Goal: Task Accomplishment & Management: Manage account settings

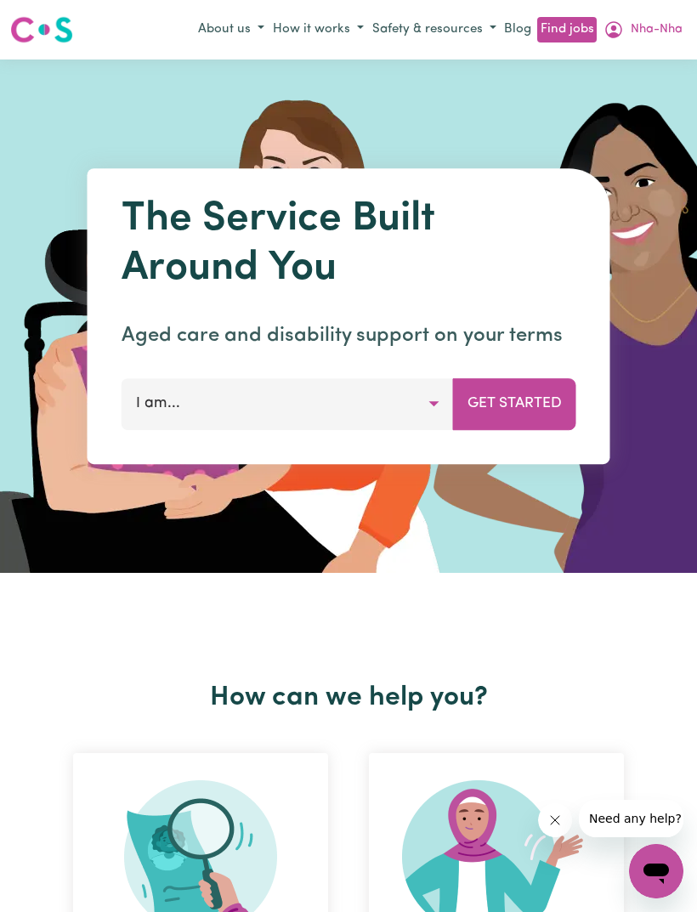
click at [662, 26] on span "Nha-Nha" at bounding box center [657, 29] width 52 height 19
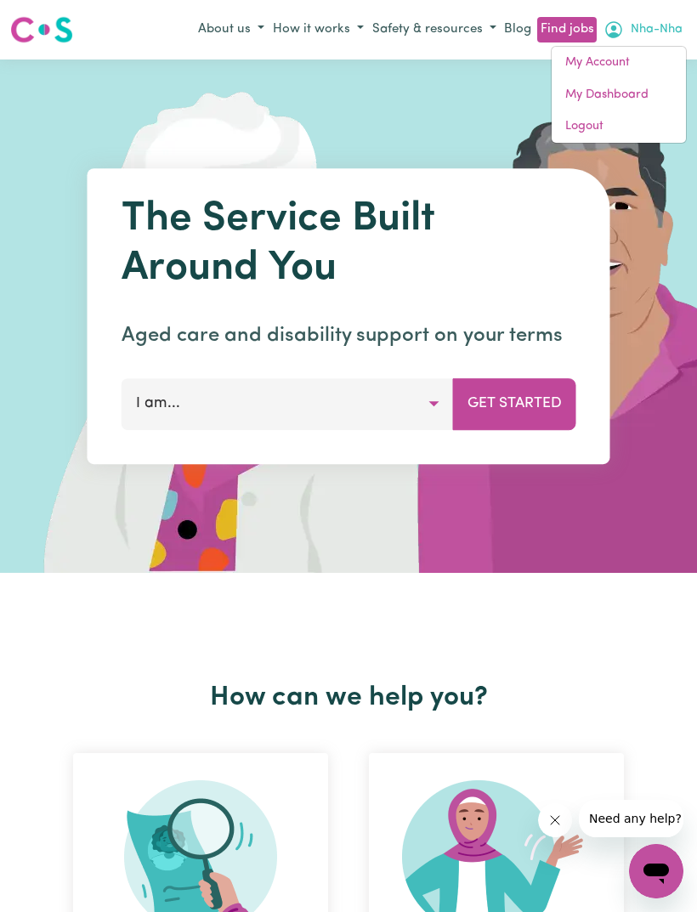
click at [625, 99] on link "My Dashboard" at bounding box center [619, 95] width 134 height 32
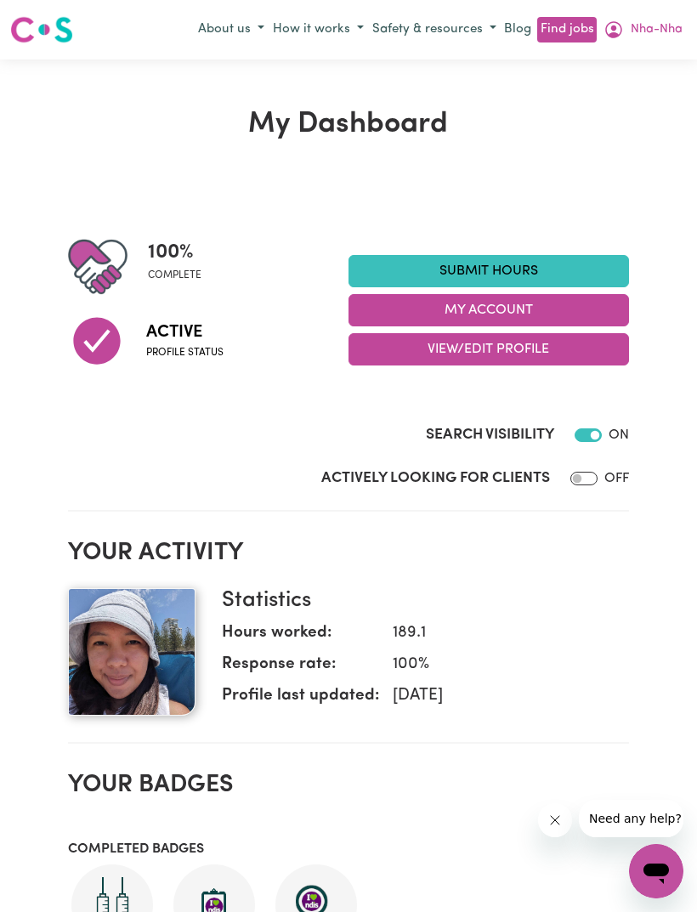
click at [652, 29] on span "Nha-Nha" at bounding box center [657, 29] width 52 height 19
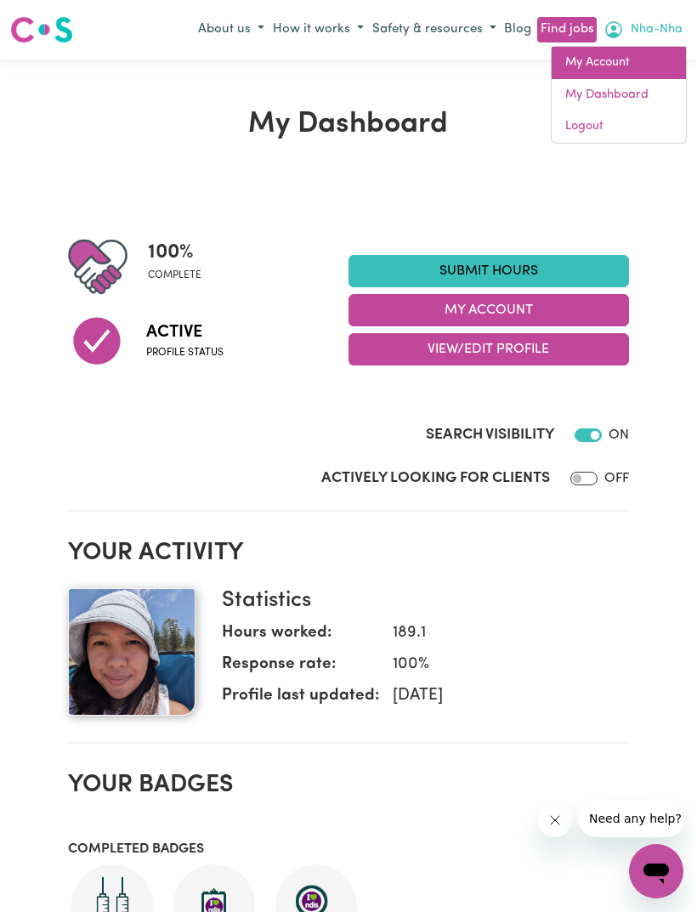
click at [642, 65] on link "My Account" at bounding box center [619, 63] width 134 height 32
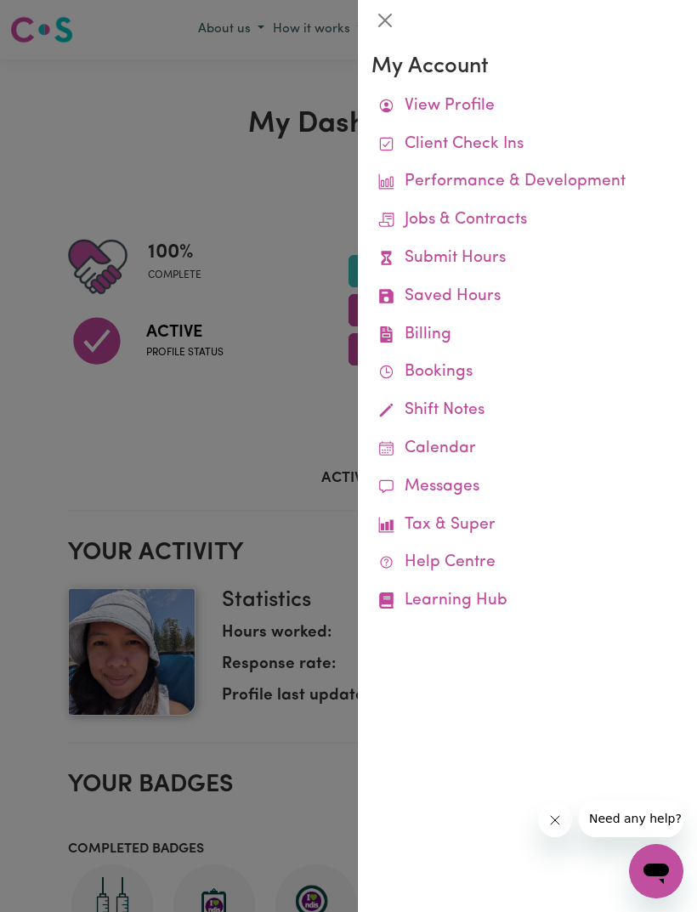
click at [0, 0] on link "Job Reports" at bounding box center [0, 0] width 0 height 0
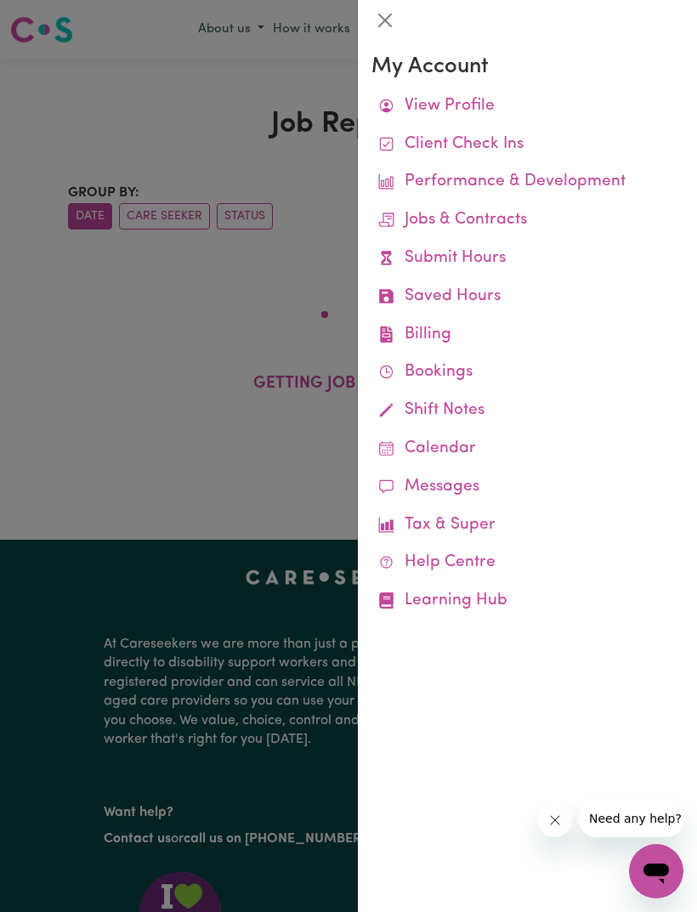
click at [388, 20] on button "Close" at bounding box center [384, 20] width 27 height 27
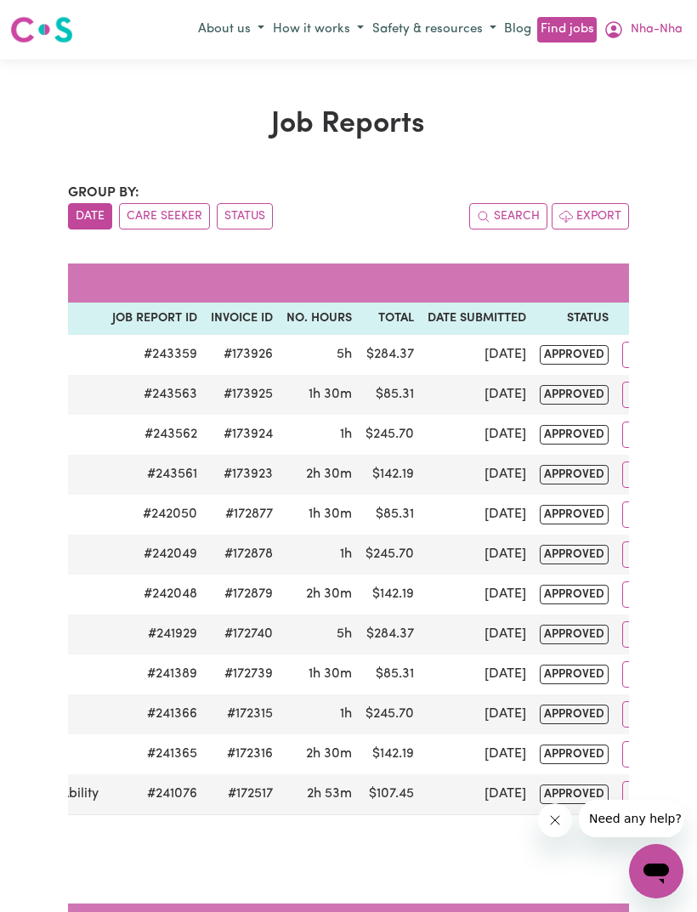
scroll to position [0, 293]
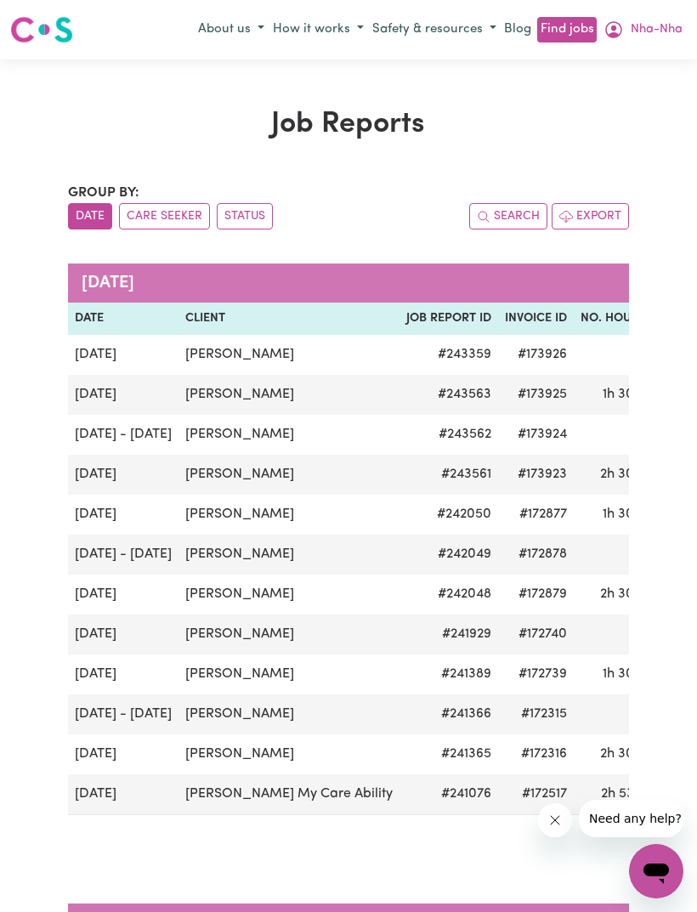
click at [653, 32] on span "Nha-Nha" at bounding box center [657, 29] width 52 height 19
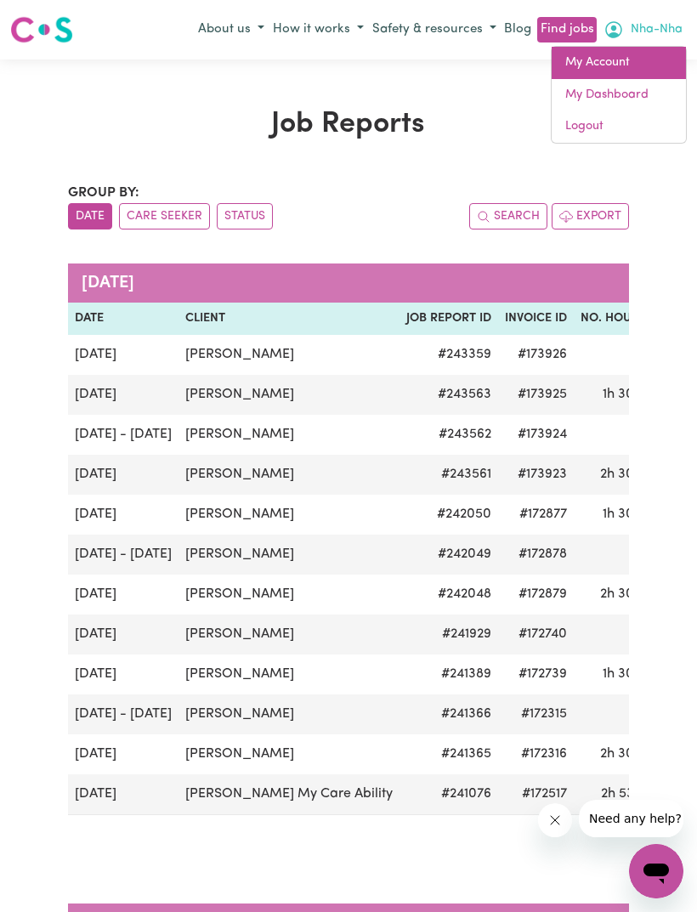
click at [644, 65] on link "My Account" at bounding box center [619, 63] width 134 height 32
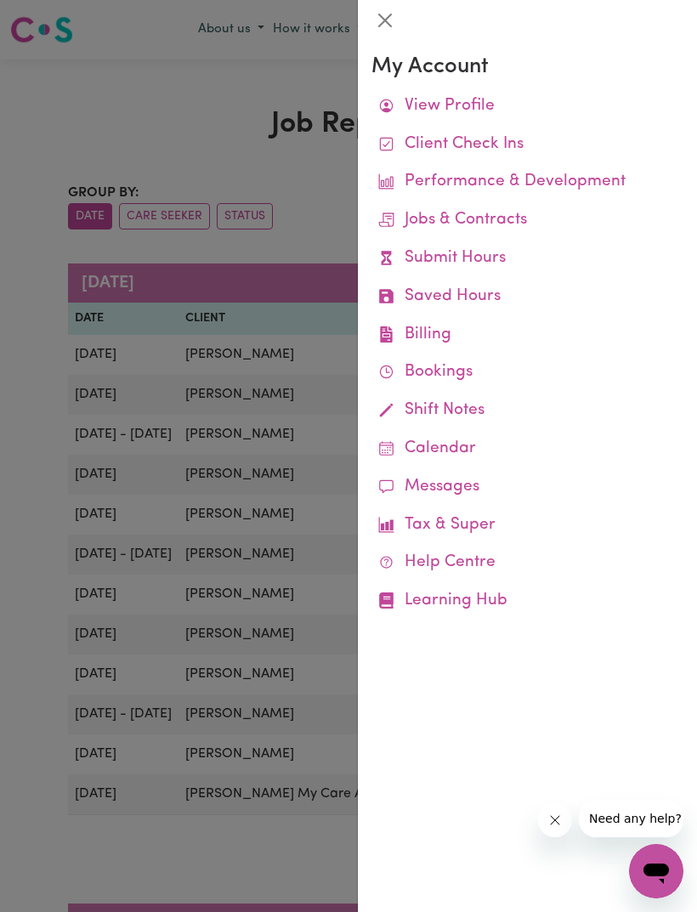
click at [0, 0] on link "Remittances" at bounding box center [0, 0] width 0 height 0
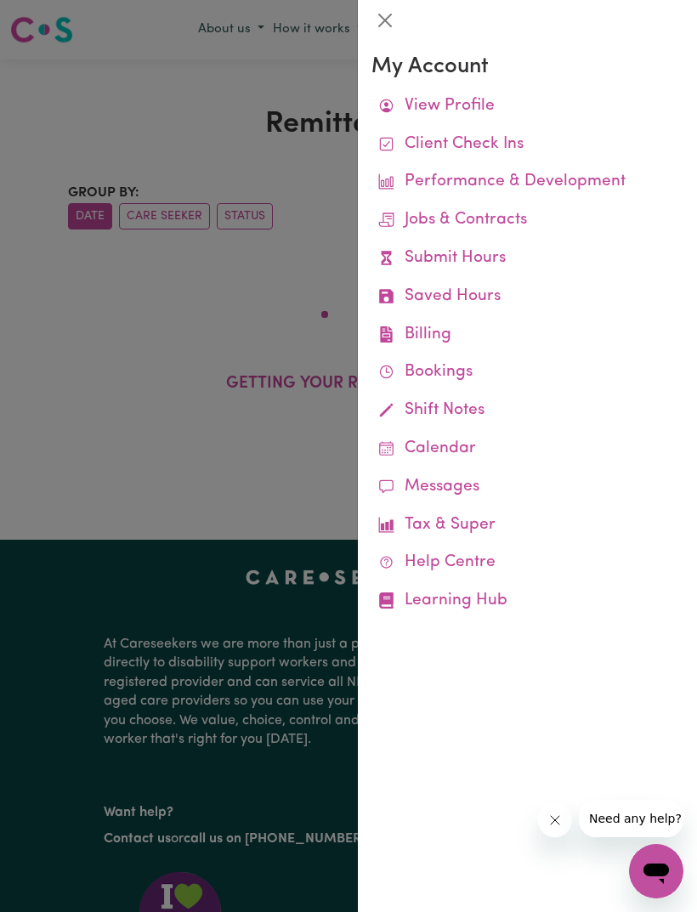
click at [383, 14] on button "Close" at bounding box center [384, 20] width 27 height 27
